Goal: Task Accomplishment & Management: Use online tool/utility

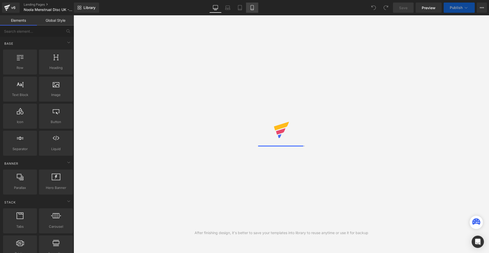
click at [253, 10] on icon at bounding box center [252, 7] width 3 height 5
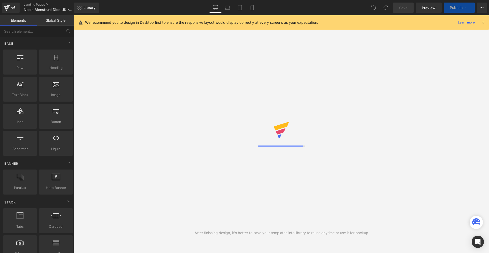
click at [485, 21] on icon at bounding box center [483, 22] width 5 height 5
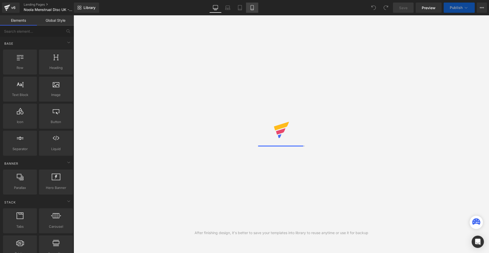
click at [249, 6] on link "Mobile" at bounding box center [252, 8] width 12 height 10
click at [250, 12] on link "Mobile" at bounding box center [252, 8] width 12 height 10
click at [252, 6] on icon at bounding box center [252, 7] width 5 height 5
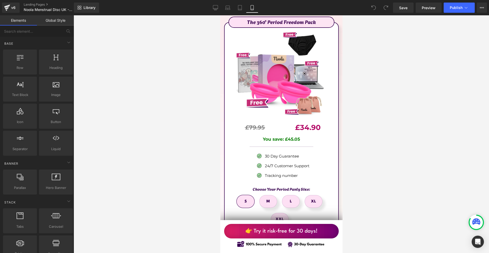
scroll to position [3059, 0]
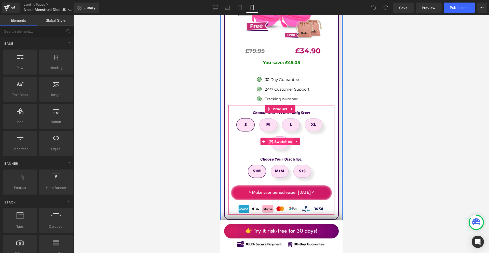
click at [278, 138] on span "(P) Swatches" at bounding box center [280, 142] width 26 height 8
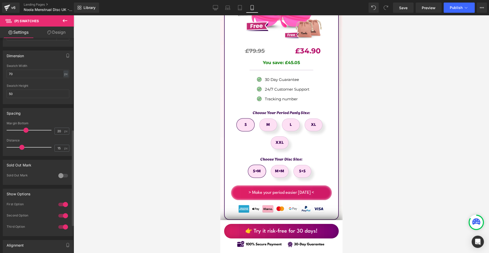
scroll to position [204, 0]
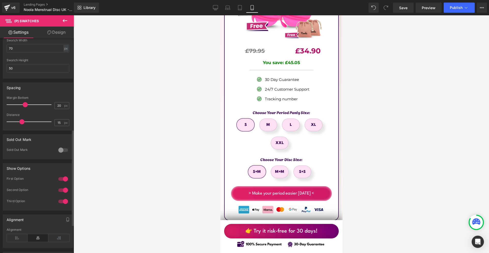
click at [26, 105] on span at bounding box center [25, 104] width 5 height 5
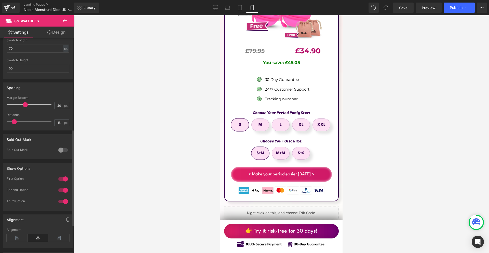
drag, startPoint x: 21, startPoint y: 123, endPoint x: 14, endPoint y: 122, distance: 7.1
click at [14, 122] on span at bounding box center [14, 121] width 5 height 5
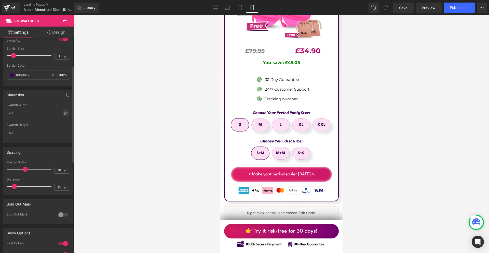
scroll to position [37, 0]
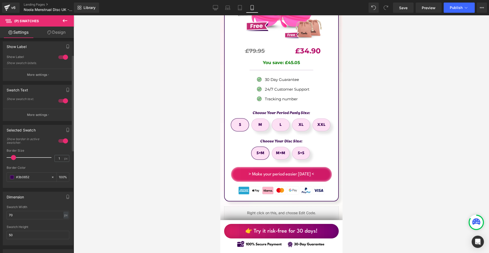
click at [25, 222] on div at bounding box center [38, 223] width 63 height 3
click at [26, 217] on input "70" at bounding box center [38, 215] width 63 height 8
type input "50"
click at [31, 232] on input "50" at bounding box center [38, 234] width 63 height 8
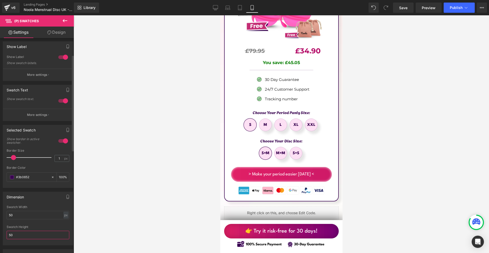
click at [31, 232] on input "50" at bounding box center [38, 234] width 63 height 8
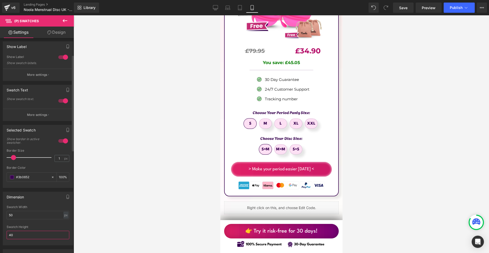
click at [31, 232] on input "40" at bounding box center [38, 234] width 63 height 8
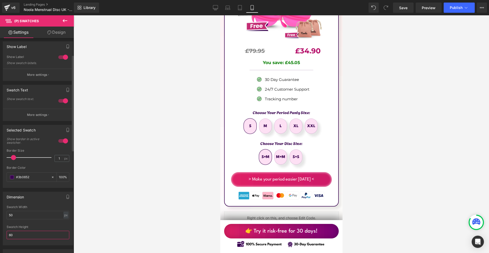
click at [31, 232] on input "60" at bounding box center [38, 234] width 63 height 8
type input "50"
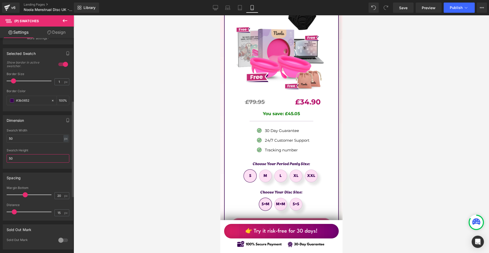
scroll to position [139, 0]
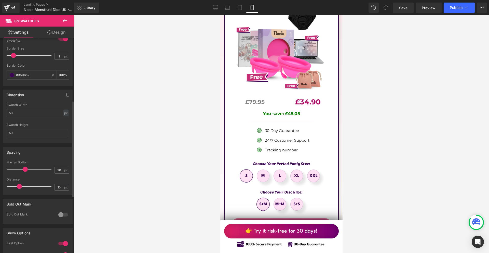
drag, startPoint x: 14, startPoint y: 186, endPoint x: 19, endPoint y: 186, distance: 5.1
click at [19, 186] on span at bounding box center [19, 186] width 5 height 5
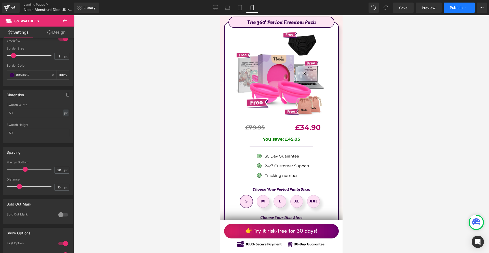
click at [461, 9] on button "Publish" at bounding box center [459, 8] width 31 height 10
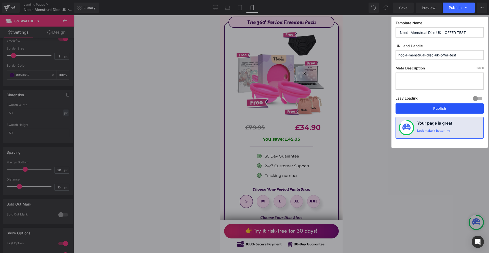
click at [442, 109] on button "Publish" at bounding box center [440, 108] width 88 height 10
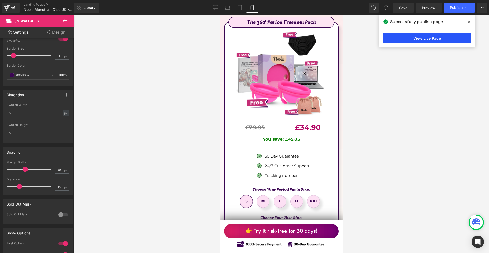
click at [419, 41] on link "View Live Page" at bounding box center [427, 38] width 88 height 10
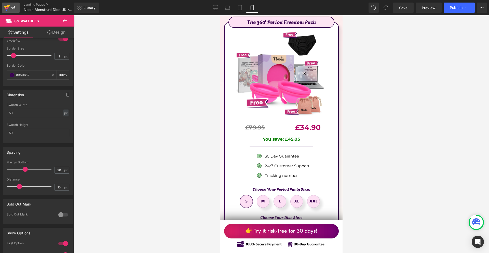
click at [6, 10] on icon at bounding box center [7, 7] width 6 height 13
